Goal: Navigation & Orientation: Find specific page/section

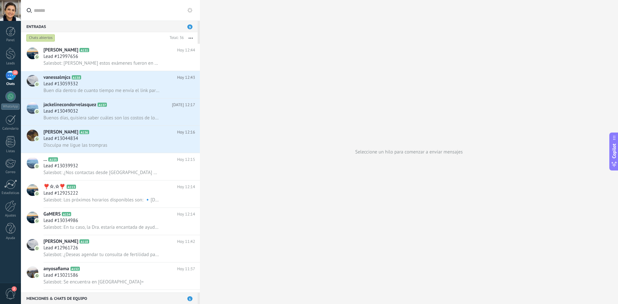
click at [8, 73] on div "10" at bounding box center [10, 75] width 10 height 9
click at [12, 54] on div at bounding box center [11, 54] width 10 height 12
